Goal: Navigation & Orientation: Find specific page/section

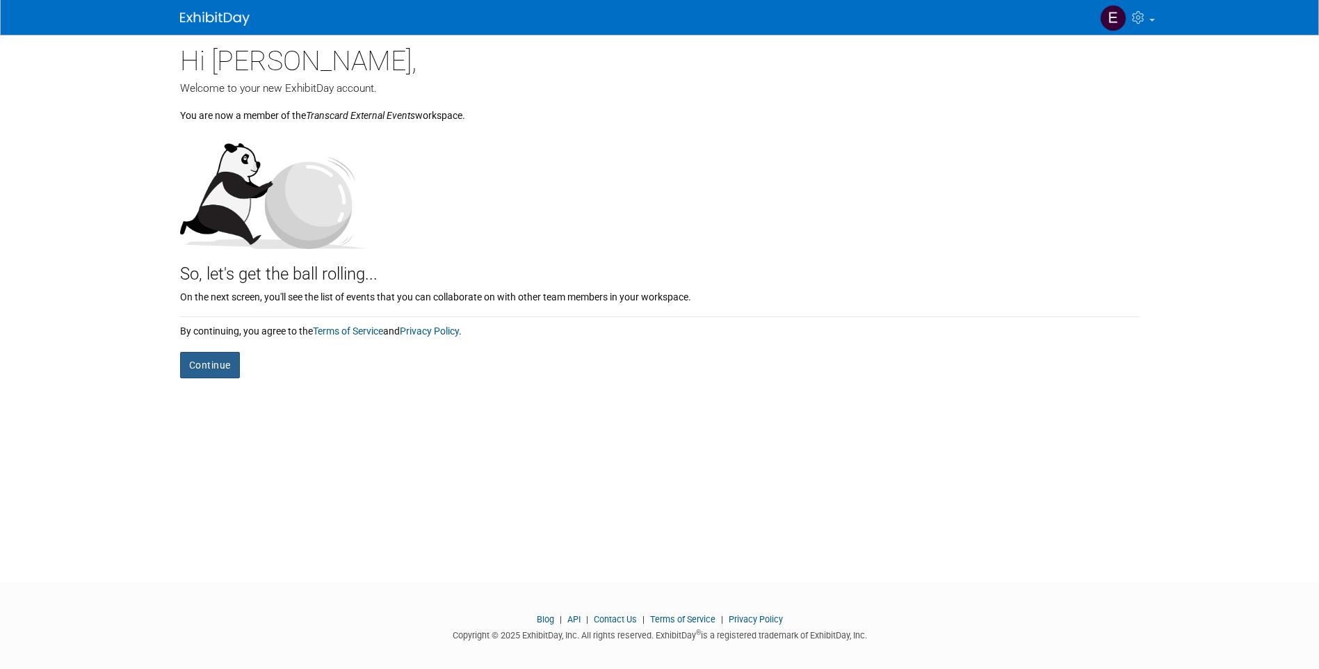
click at [197, 370] on button "Continue" at bounding box center [210, 365] width 60 height 26
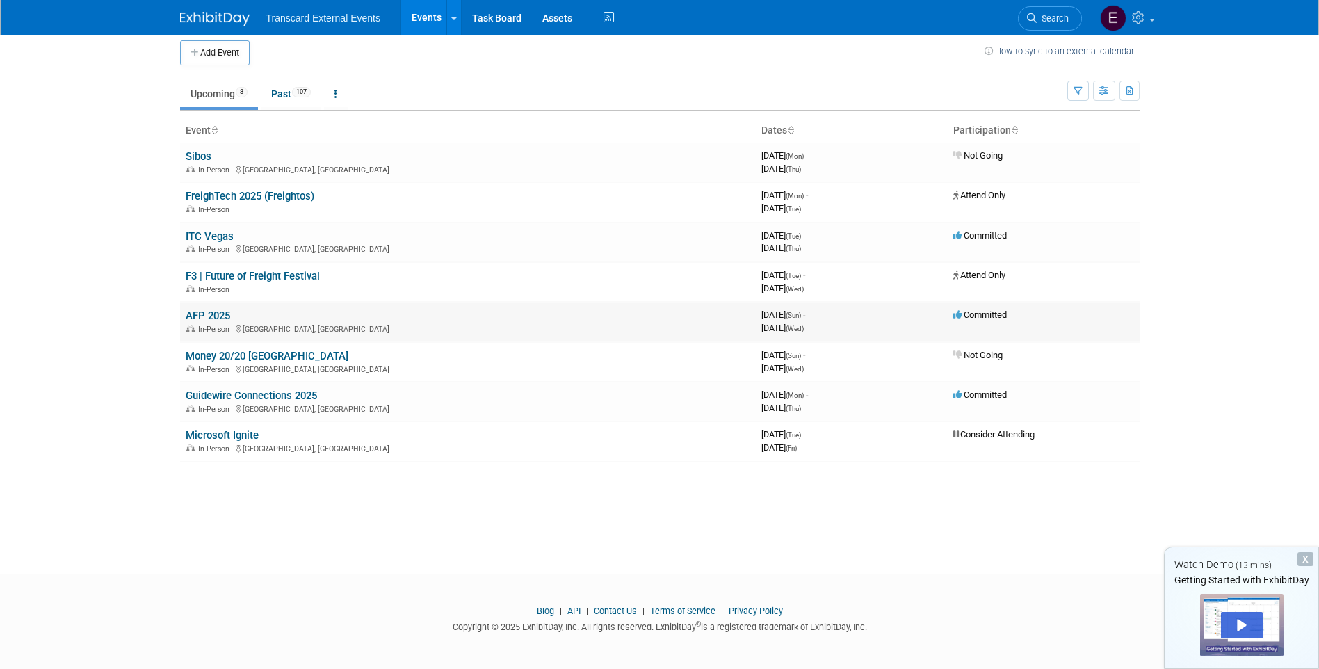
scroll to position [10, 0]
click at [292, 94] on link "Past 107" at bounding box center [291, 92] width 60 height 26
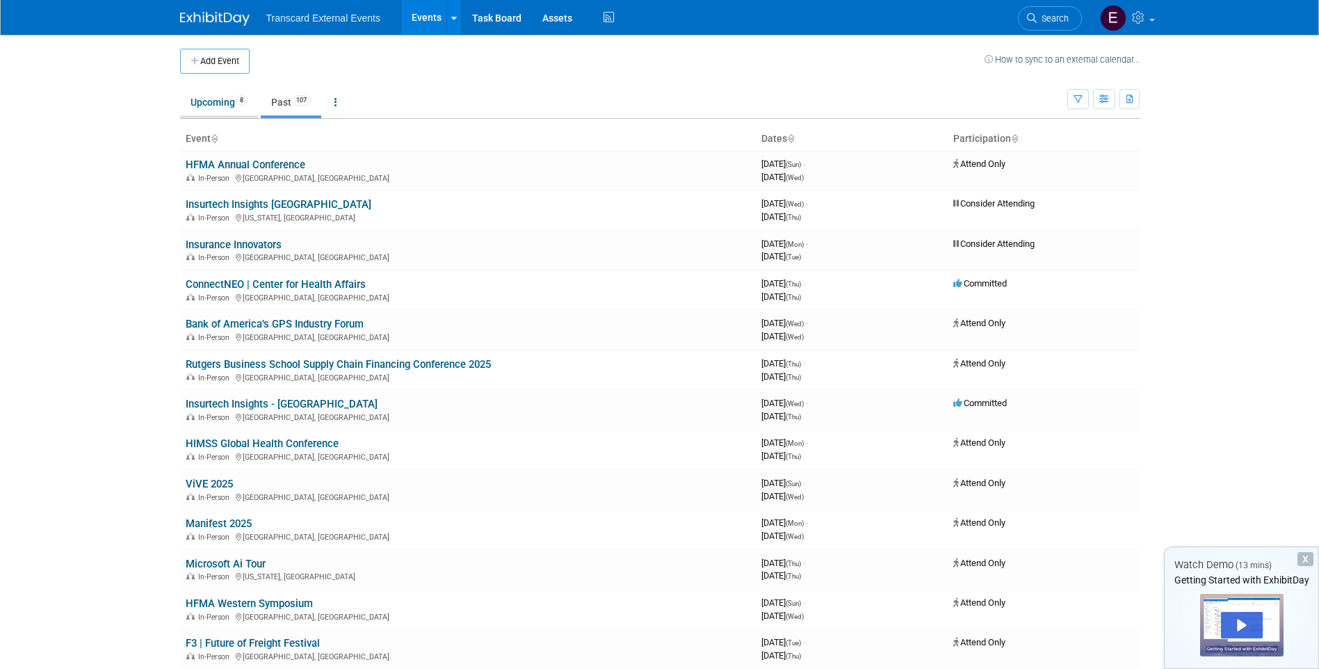
click at [220, 98] on link "Upcoming 8" at bounding box center [219, 102] width 78 height 26
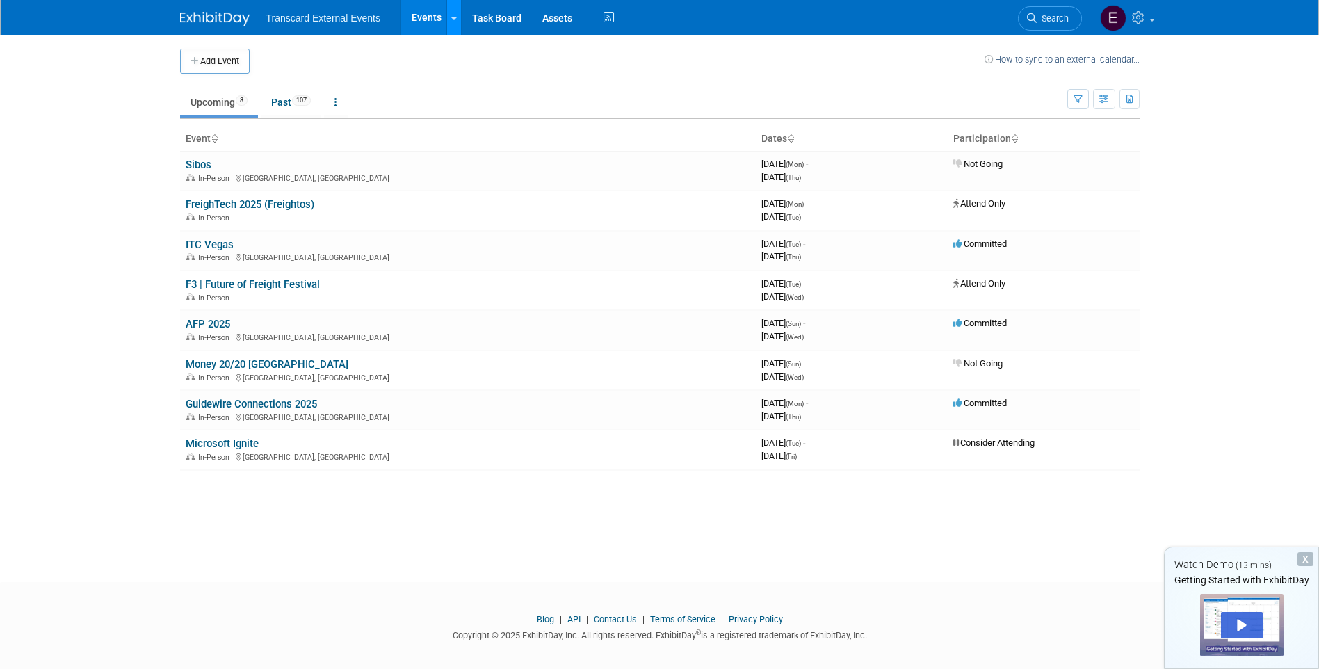
click at [457, 20] on link at bounding box center [453, 17] width 15 height 35
click at [421, 49] on td at bounding box center [617, 61] width 735 height 25
click at [496, 19] on link "Task Board" at bounding box center [497, 17] width 70 height 35
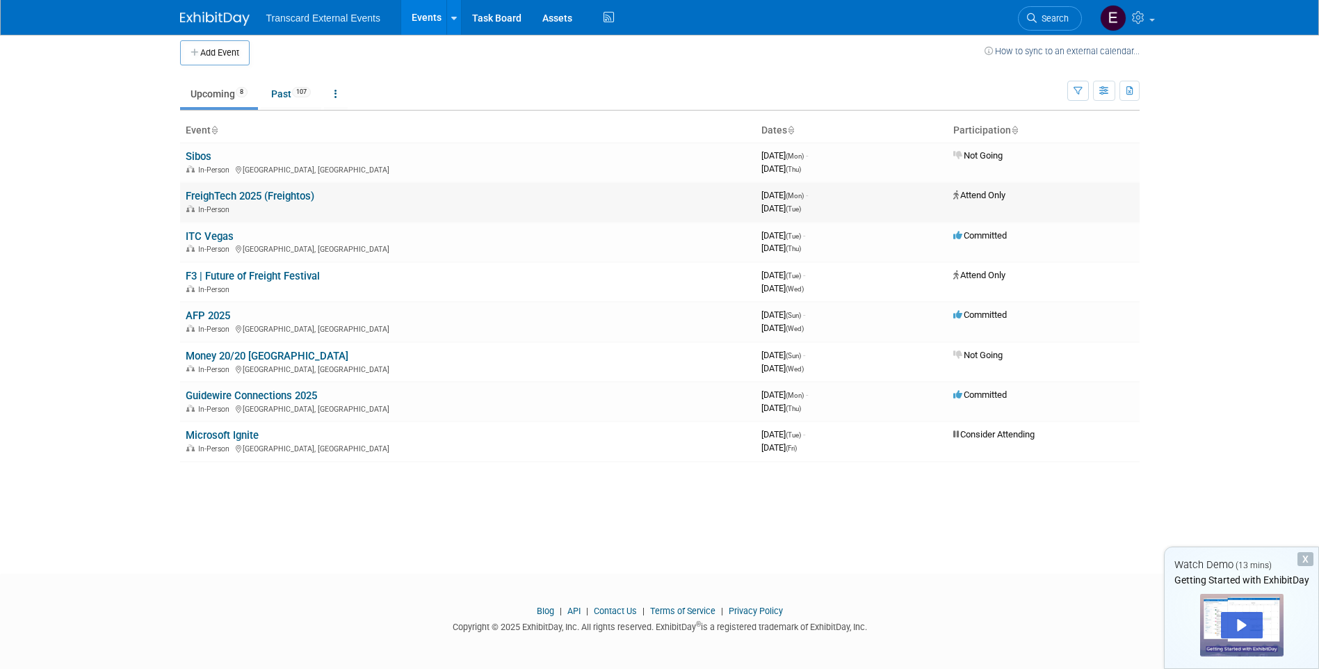
scroll to position [10, 0]
click at [231, 430] on link "Microsoft Ignite" at bounding box center [222, 433] width 73 height 13
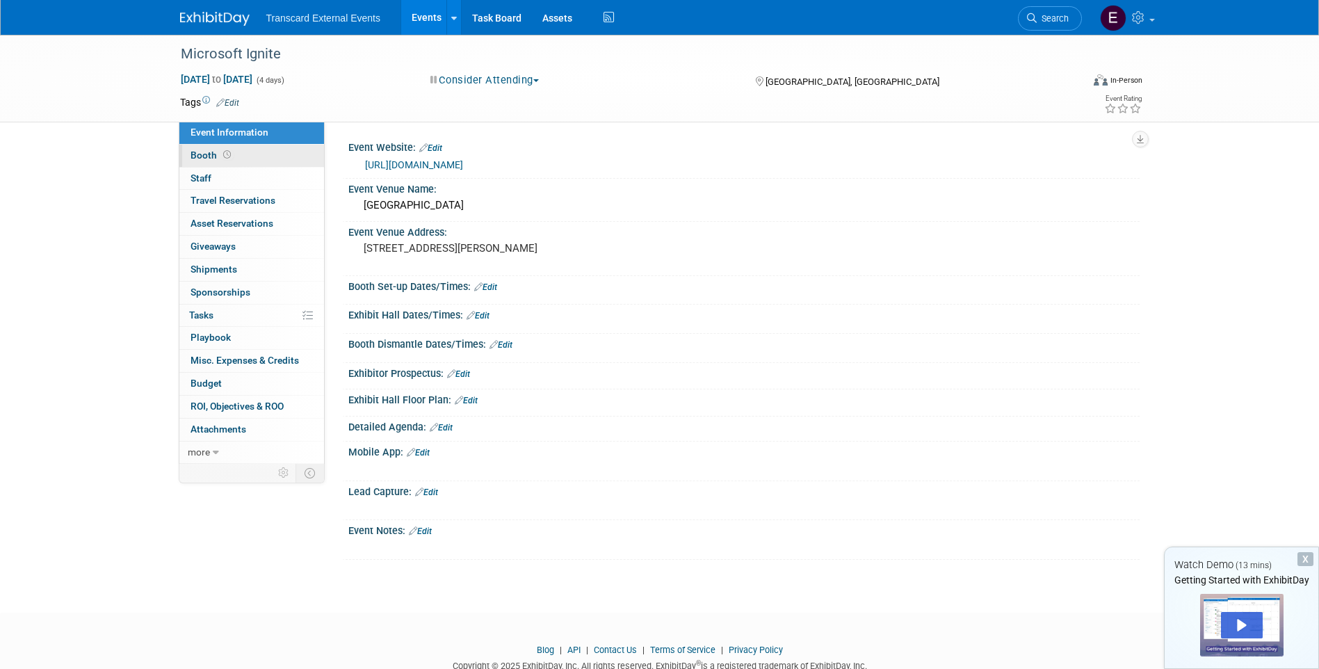
click at [256, 149] on link "Booth" at bounding box center [251, 156] width 145 height 22
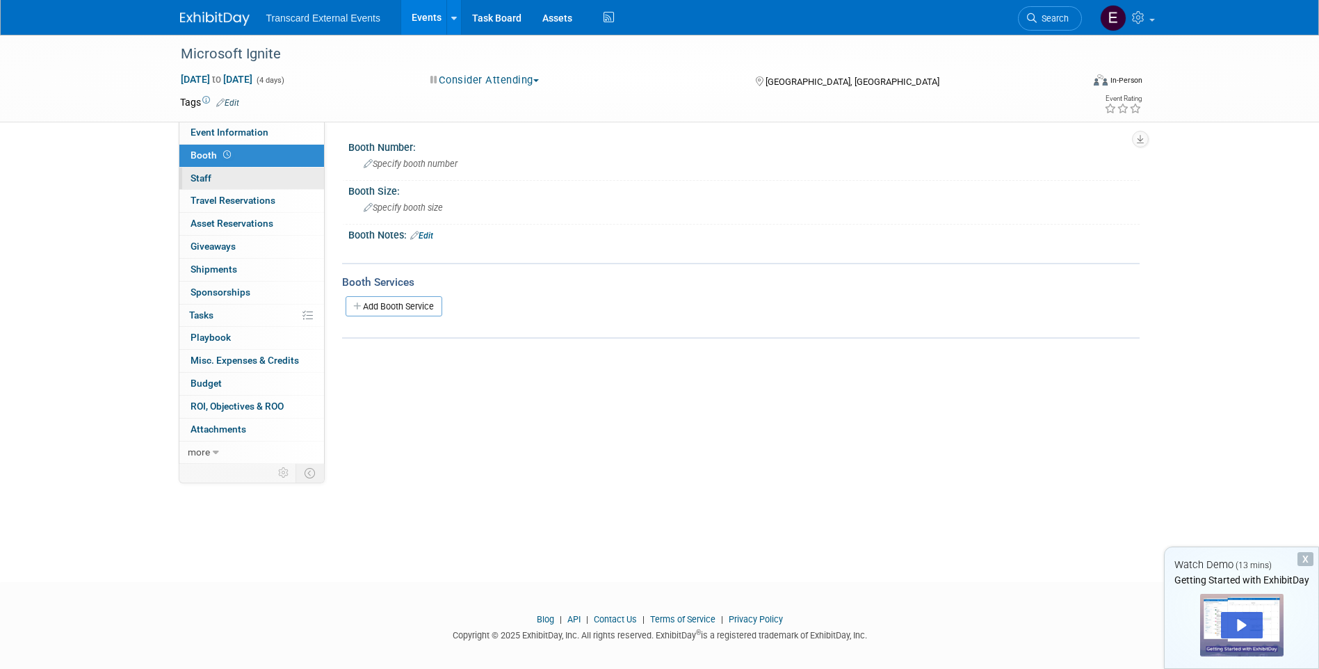
click at [254, 170] on link "0 Staff 0" at bounding box center [251, 179] width 145 height 22
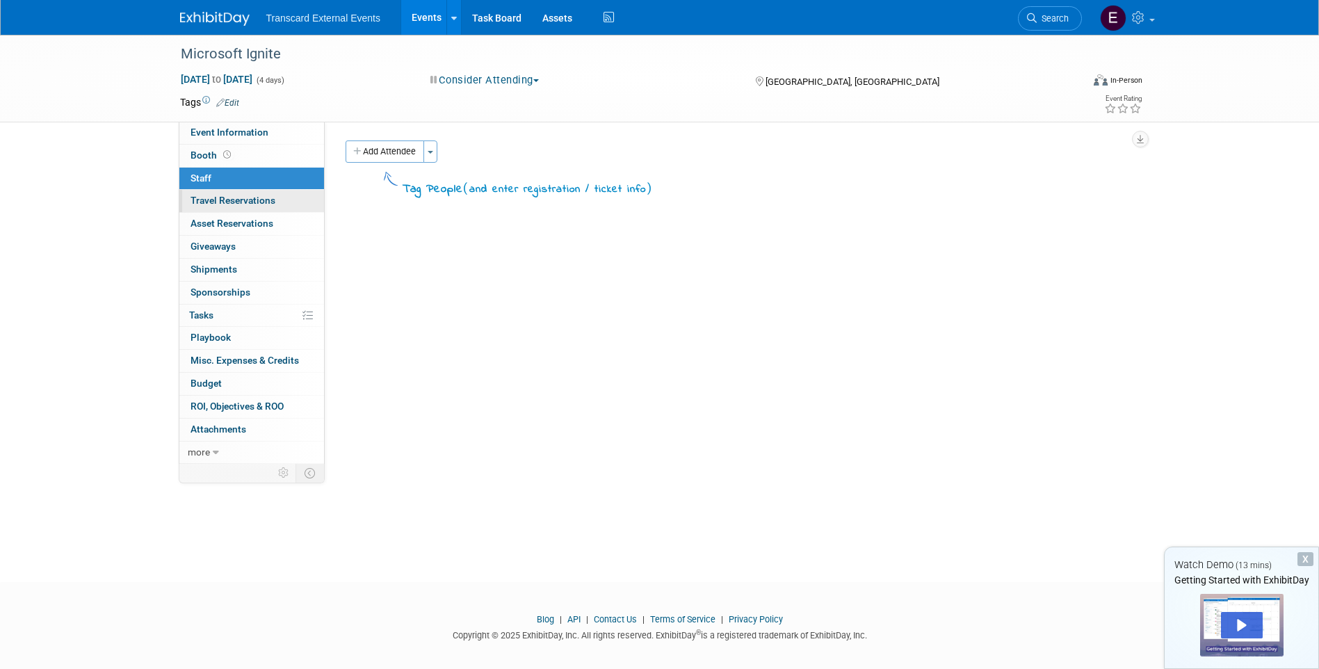
click at [258, 201] on span "Travel Reservations 0" at bounding box center [232, 200] width 85 height 11
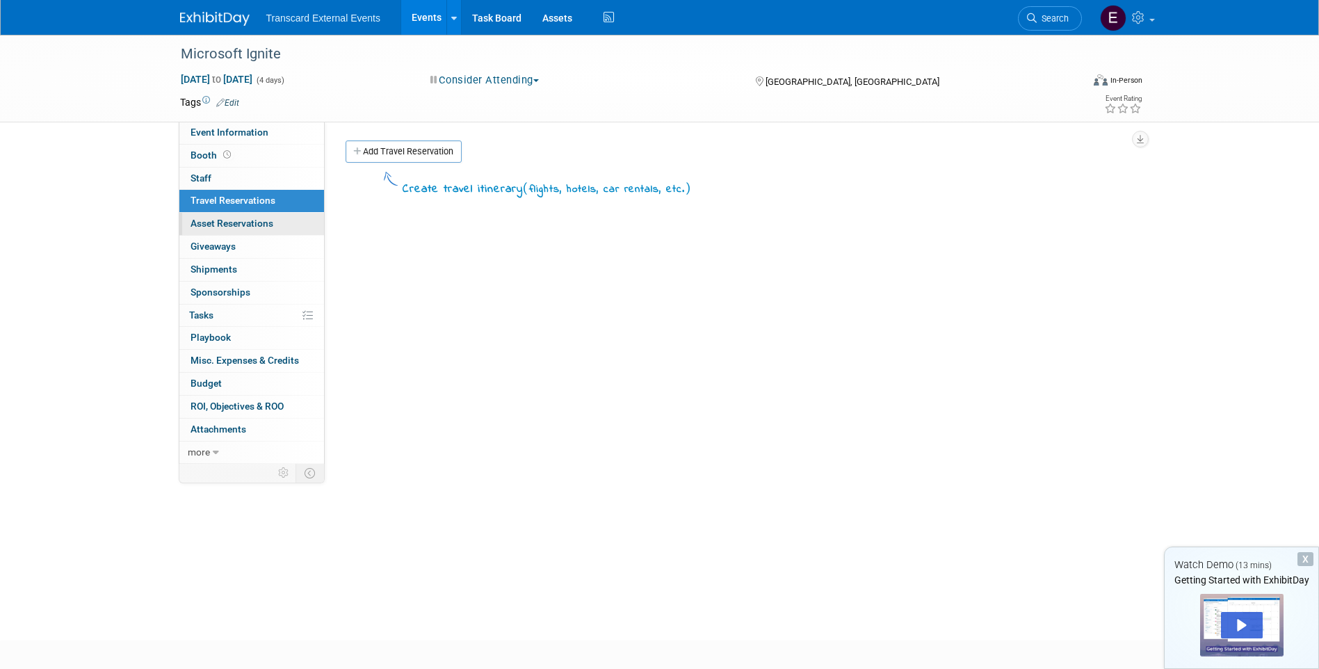
click at [262, 233] on link "0 Asset Reservations 0" at bounding box center [251, 224] width 145 height 22
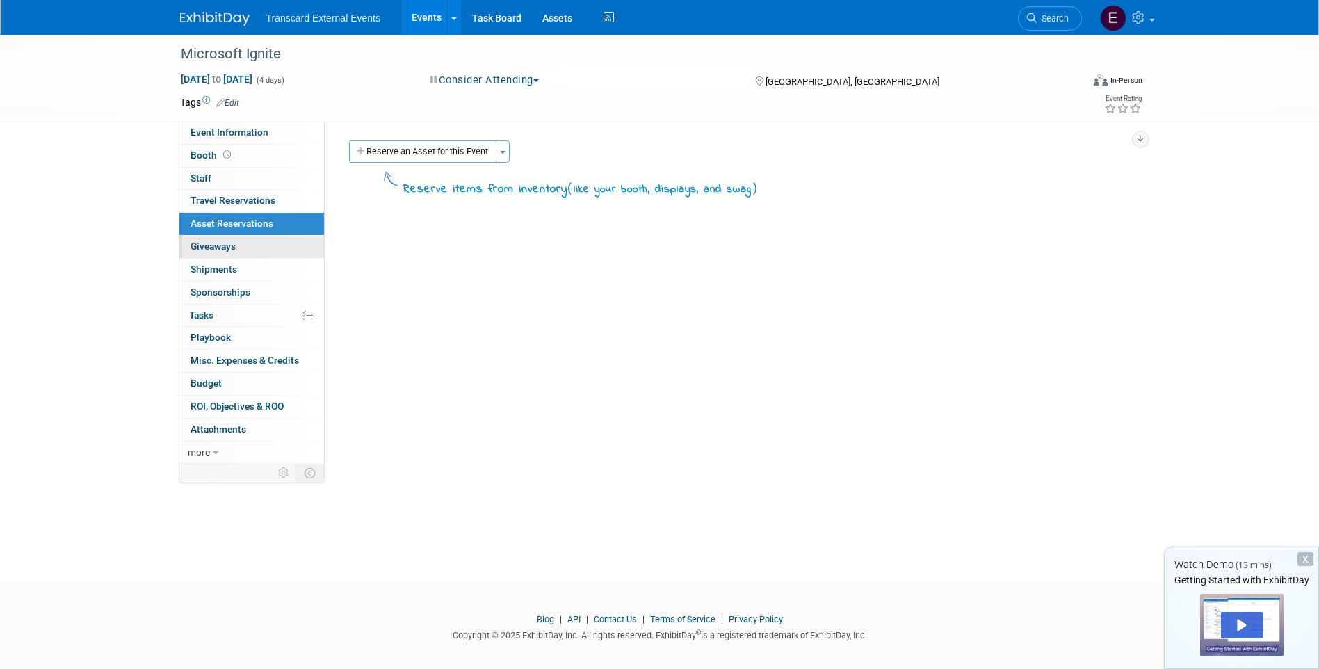
click at [261, 242] on link "0 Giveaways 0" at bounding box center [251, 247] width 145 height 22
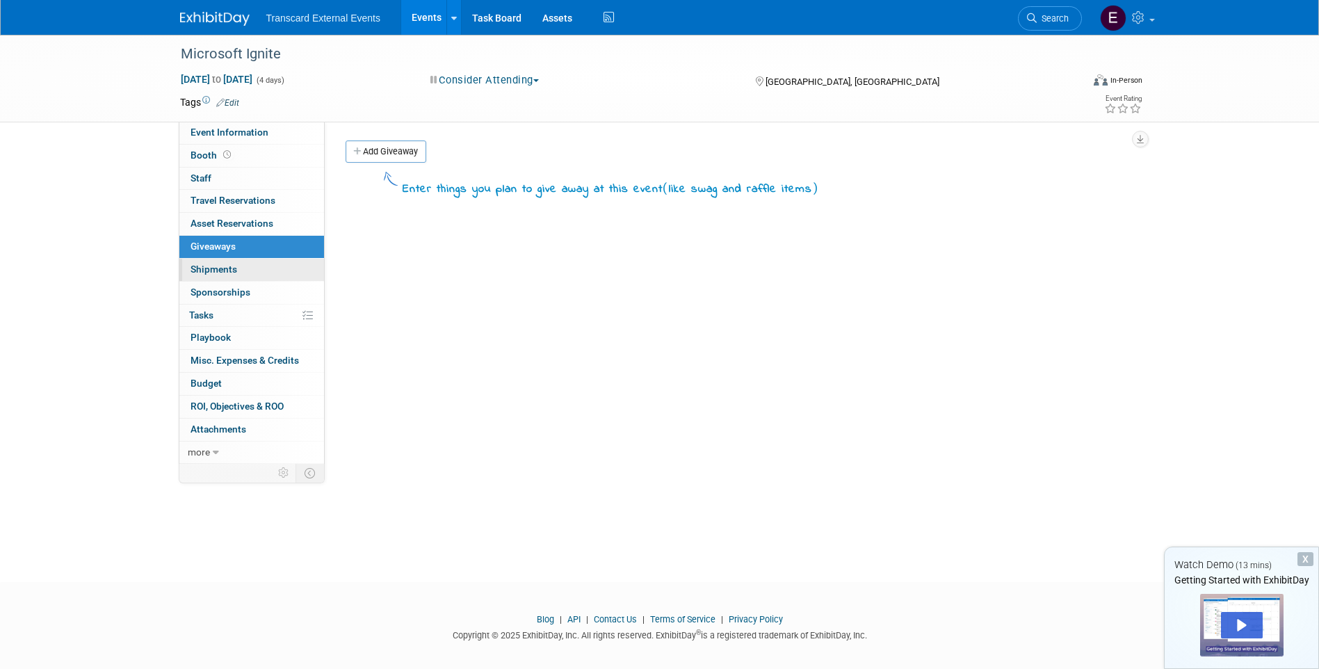
click at [259, 259] on link "0 Shipments 0" at bounding box center [251, 270] width 145 height 22
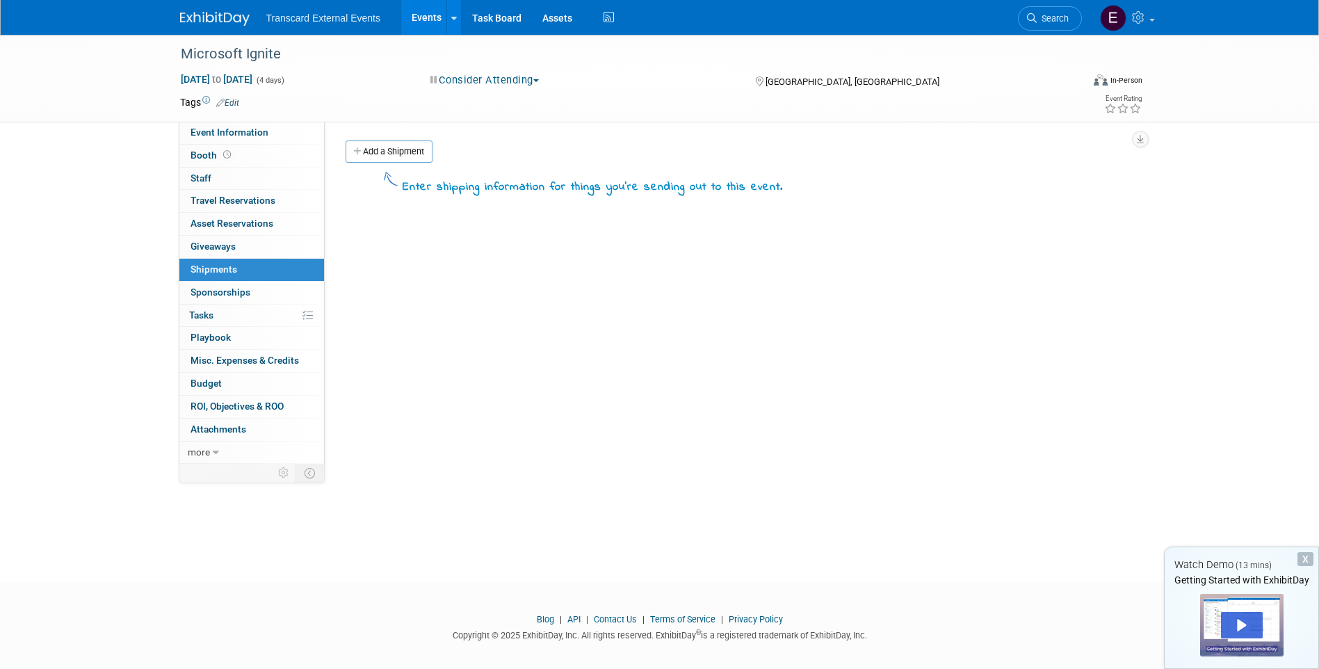
click at [259, 278] on link "0 Shipments 0" at bounding box center [251, 270] width 145 height 22
click at [253, 316] on link "0% Tasks 0%" at bounding box center [251, 315] width 145 height 22
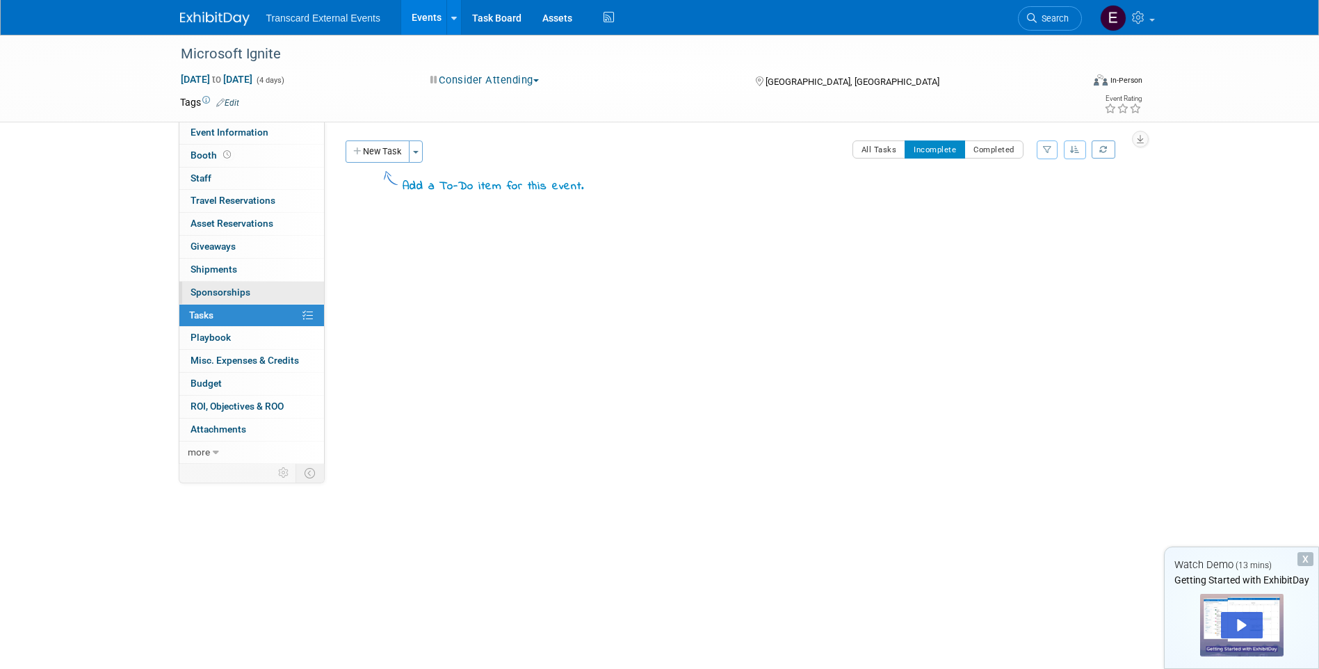
click at [254, 285] on link "0 Sponsorships 0" at bounding box center [251, 293] width 145 height 22
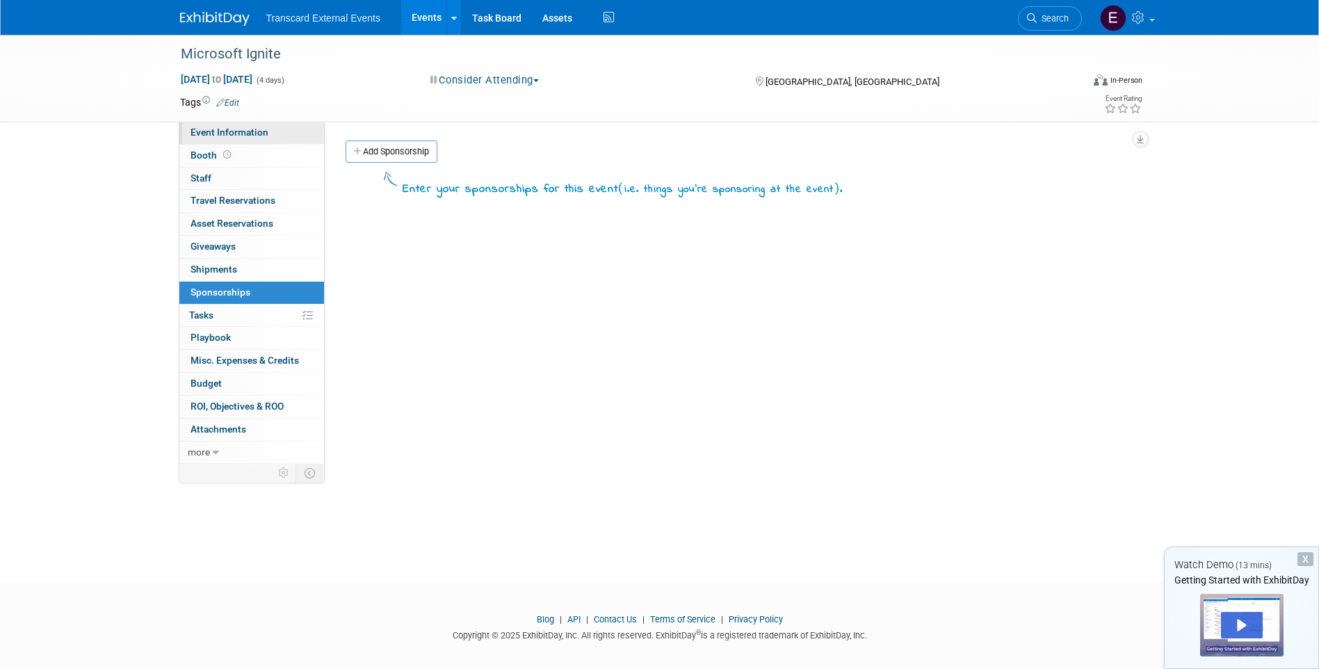
click at [229, 131] on span "Event Information" at bounding box center [229, 132] width 78 height 11
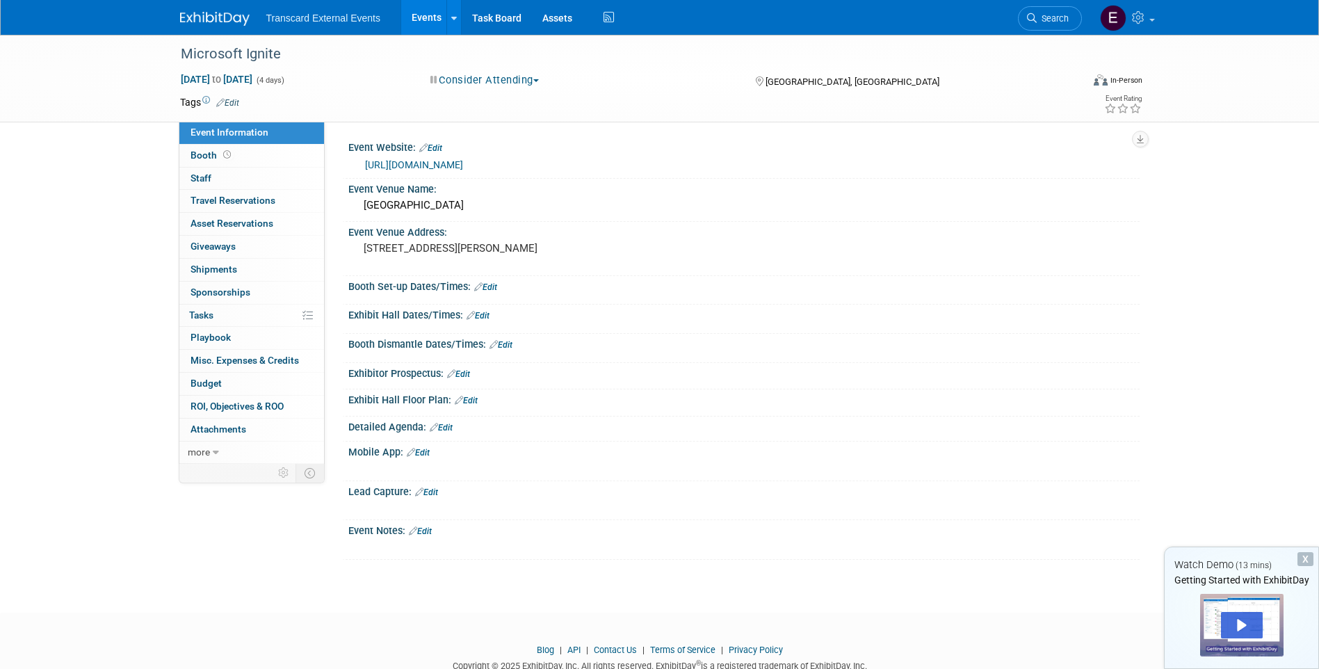
click at [439, 25] on link "Events" at bounding box center [426, 17] width 51 height 35
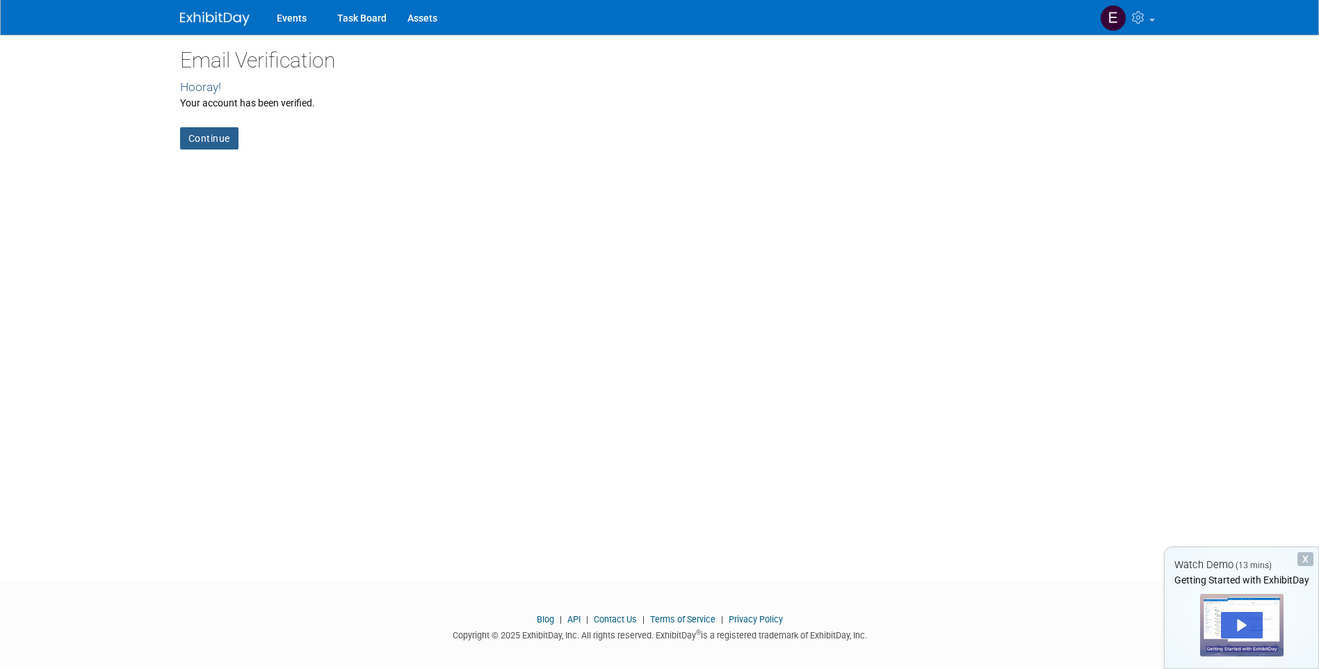
click at [220, 135] on link "Continue" at bounding box center [209, 138] width 58 height 22
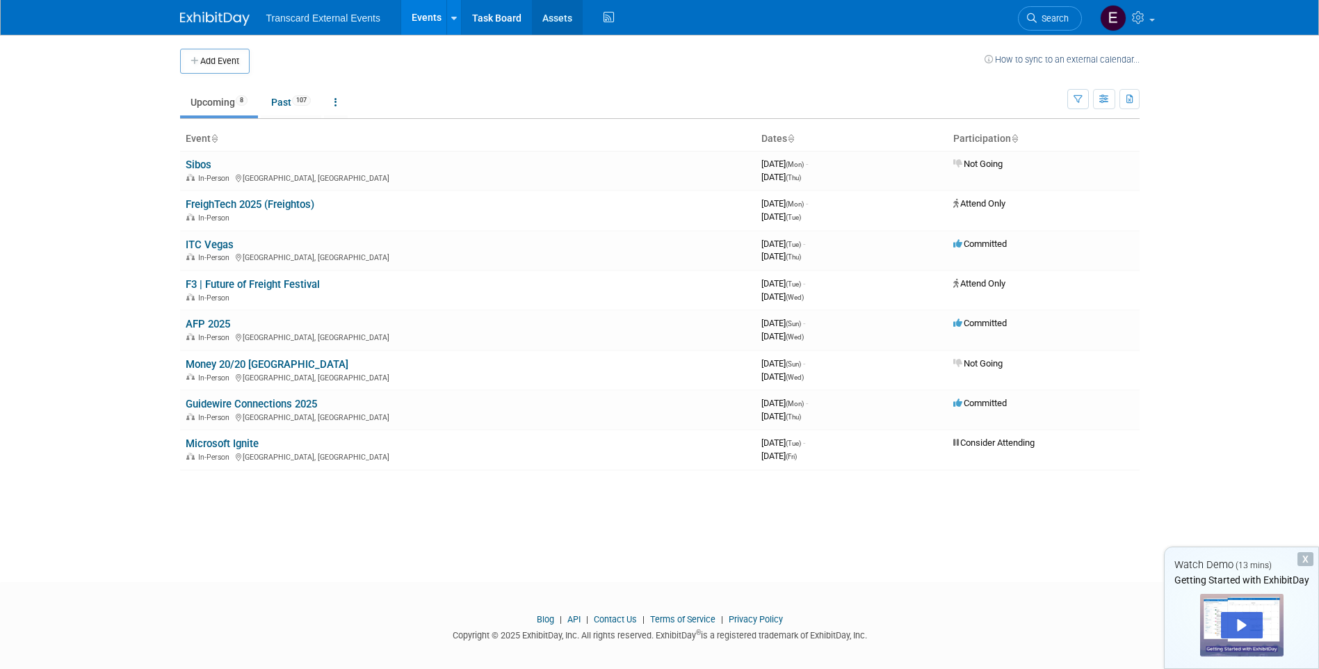
click at [555, 24] on link "Assets" at bounding box center [557, 17] width 51 height 35
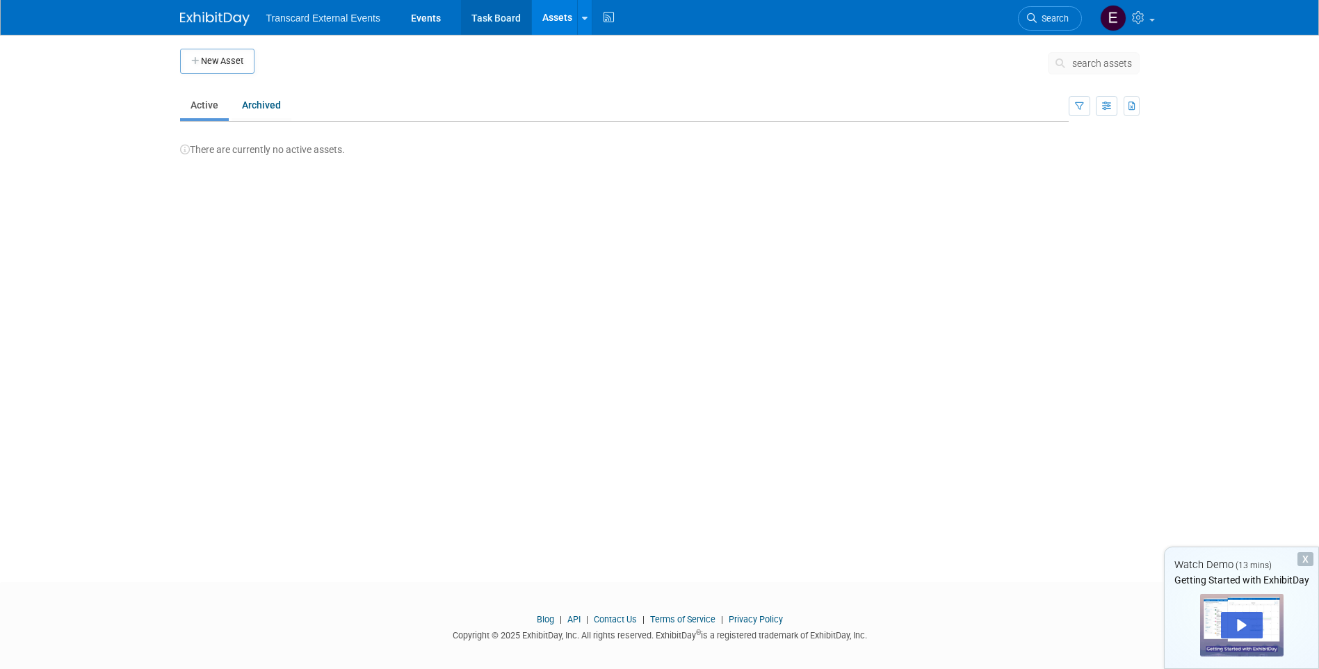
click at [502, 17] on link "Task Board" at bounding box center [496, 17] width 70 height 35
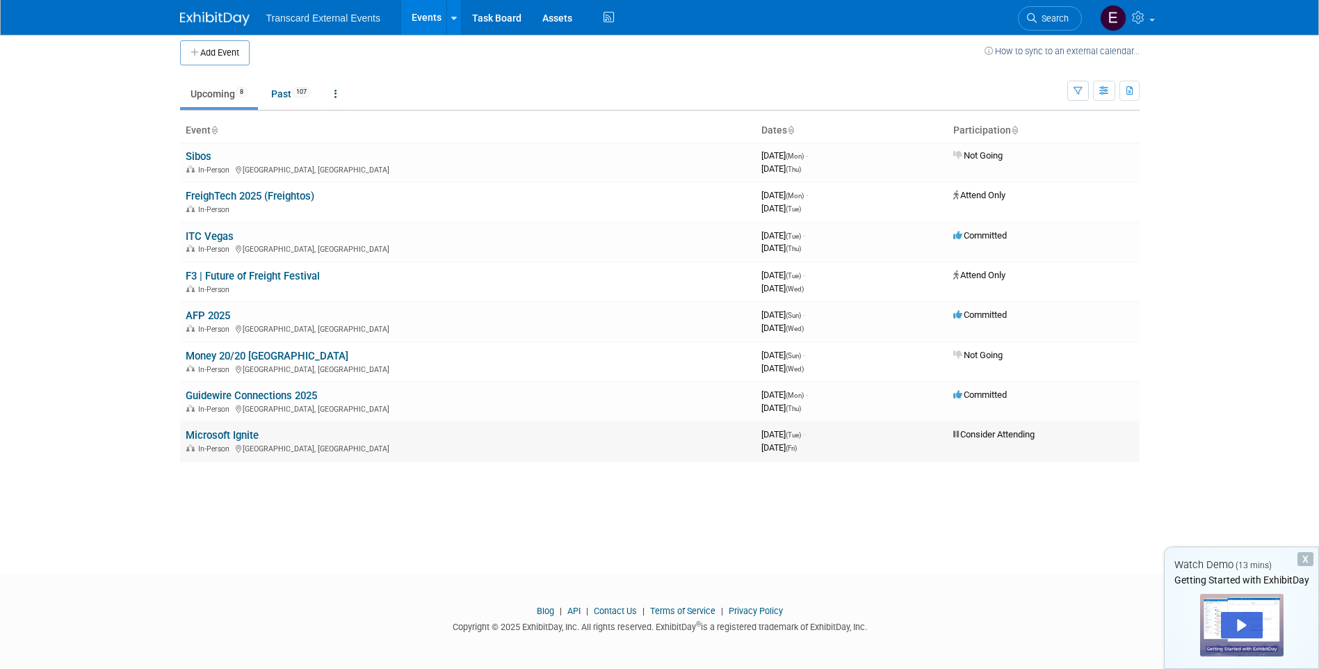
scroll to position [10, 0]
click at [413, 5] on link "Events" at bounding box center [426, 17] width 51 height 35
